Goal: Task Accomplishment & Management: Manage account settings

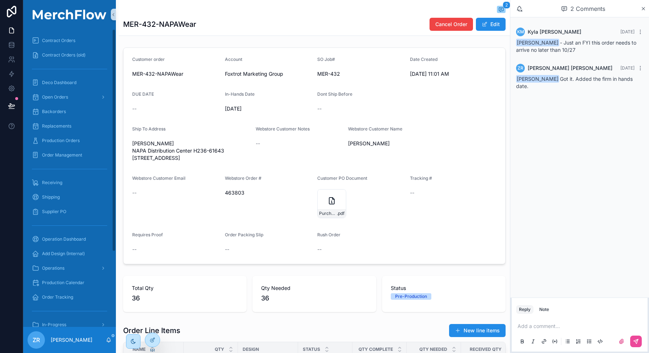
click at [106, 338] on icon "scrollable content" at bounding box center [109, 340] width 6 height 6
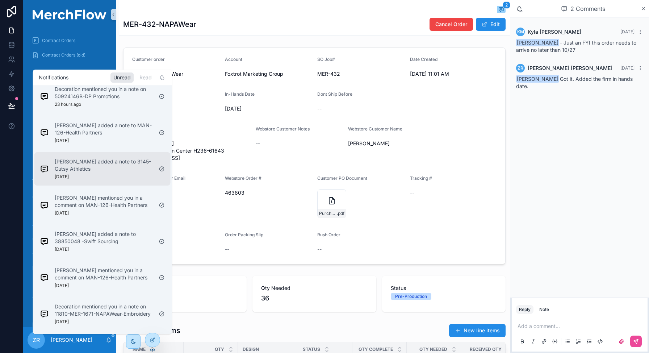
scroll to position [9, 0]
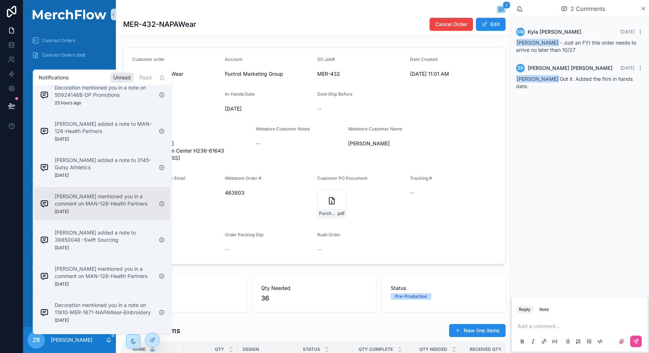
click at [127, 207] on div "Barb Wegwerth mentioned you in a comment on MAN-126-Health Partners 1 day ago" at bounding box center [104, 204] width 98 height 22
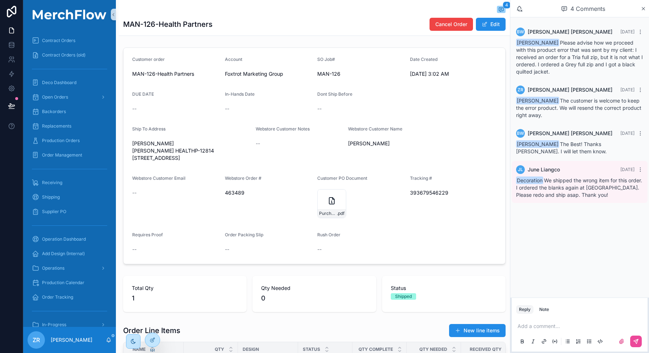
click at [194, 135] on div "Ship To Address Susan Heinemann Susan Heinemann HEALTHP-12814 421 Rice Court Ch…" at bounding box center [191, 145] width 118 height 38
click at [144, 27] on h1 "MAN-126-Health Partners" at bounding box center [167, 24] width 89 height 10
click at [152, 25] on h1 "MAN-126-Health Partners" at bounding box center [167, 24] width 89 height 10
drag, startPoint x: 155, startPoint y: 25, endPoint x: 123, endPoint y: 25, distance: 31.9
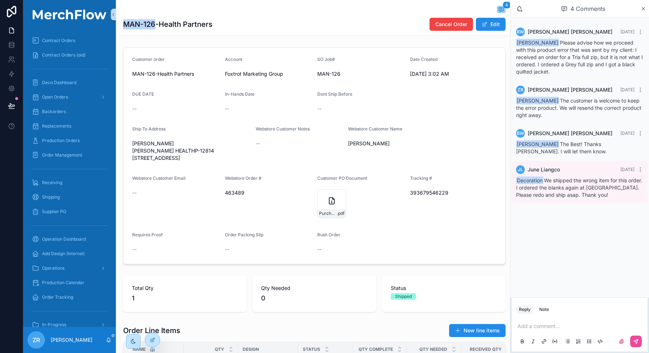
click at [123, 25] on h1 "MAN-126-Health Partners" at bounding box center [167, 24] width 89 height 10
copy h1 "MAN-126"
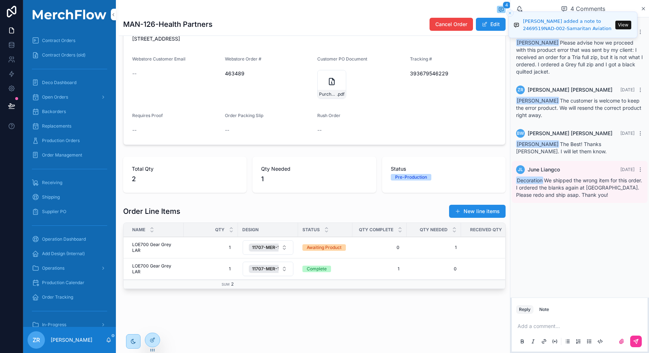
scroll to position [127, 0]
click at [0, 0] on span "Cancel Item" at bounding box center [0, 0] width 0 height 0
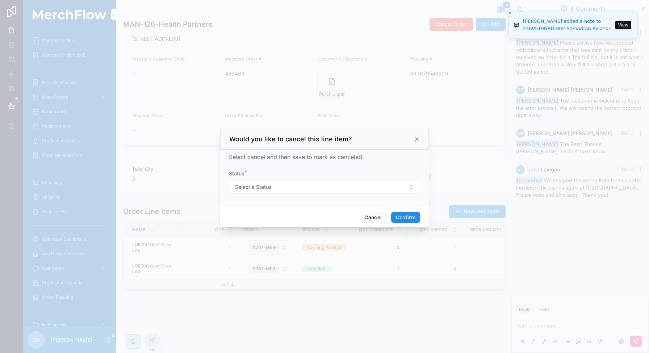
click at [287, 178] on div "Status * Select a Status" at bounding box center [324, 182] width 191 height 24
click at [287, 187] on button "Select a Status" at bounding box center [324, 187] width 191 height 14
click at [291, 214] on div "Canceled" at bounding box center [291, 216] width 20 height 7
click at [407, 214] on button "Confirm" at bounding box center [405, 217] width 29 height 12
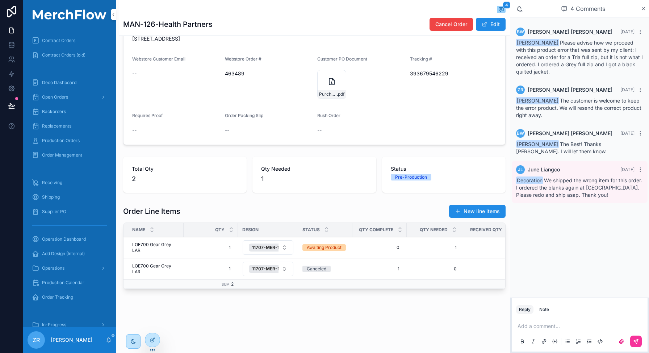
click at [469, 306] on div "Customer order MAN-126-Health Partners Account Foxtrot Marketing Group SO Job# …" at bounding box center [314, 115] width 391 height 381
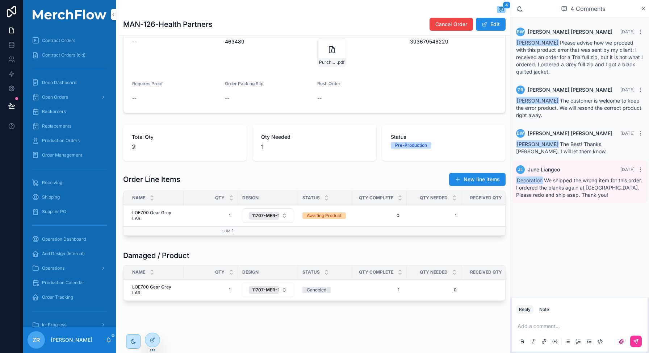
scroll to position [176, 0]
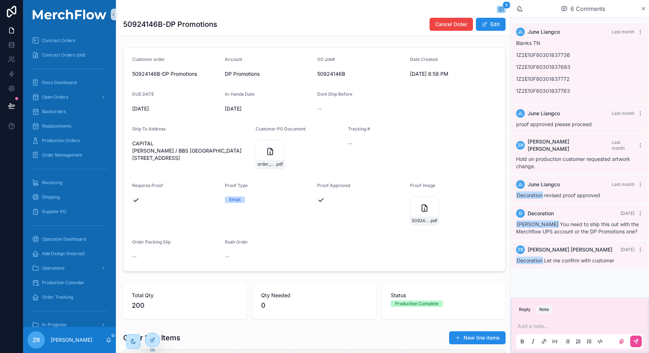
click at [146, 22] on h1 "50924146B-DP Promotions" at bounding box center [170, 24] width 94 height 10
copy h1 "50924146B"
click at [530, 328] on p "scrollable content" at bounding box center [580, 325] width 127 height 7
click at [638, 340] on icon "scrollable content" at bounding box center [636, 341] width 6 height 6
